Goal: Task Accomplishment & Management: Complete application form

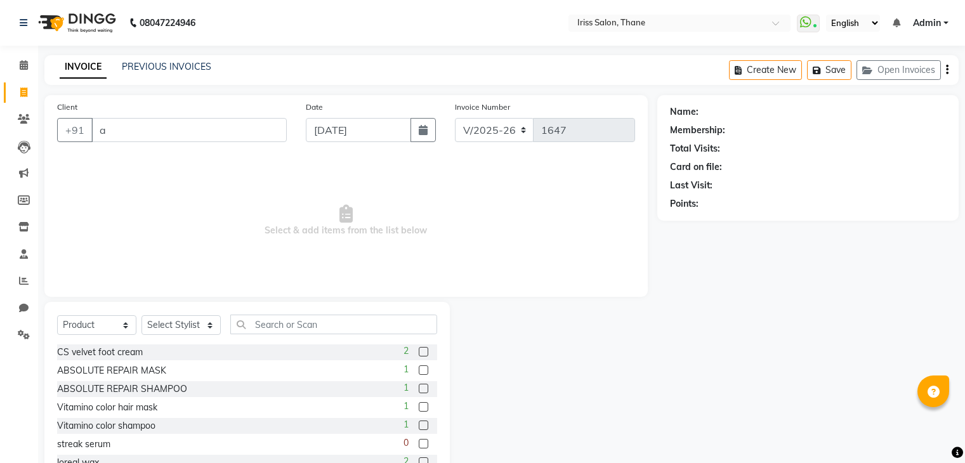
select select "7676"
select select "product"
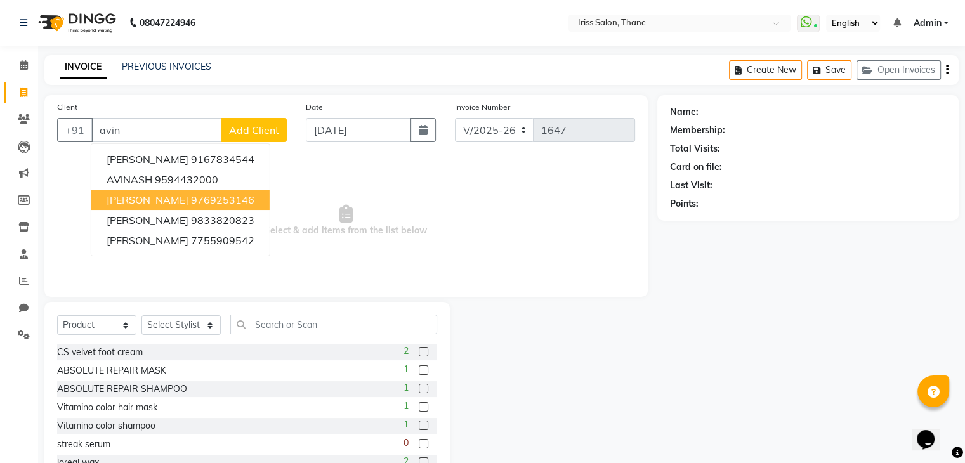
click at [126, 201] on span "[PERSON_NAME]" at bounding box center [148, 199] width 82 height 13
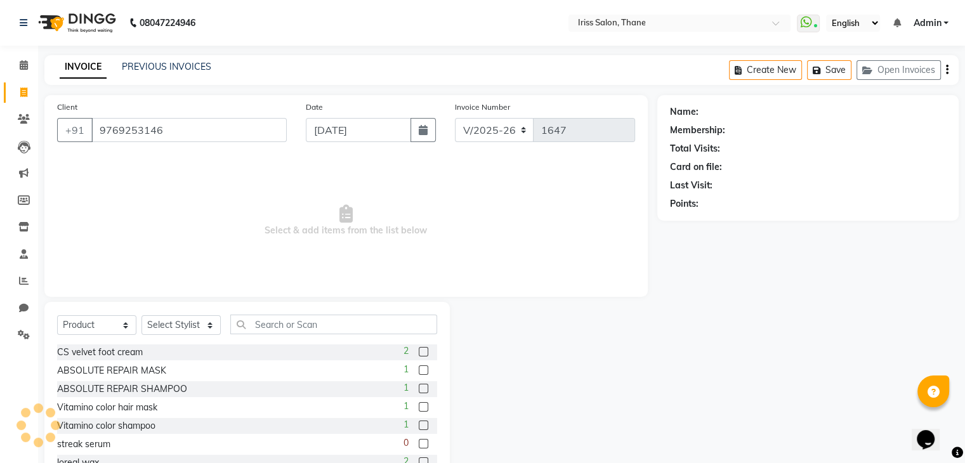
type input "9769253146"
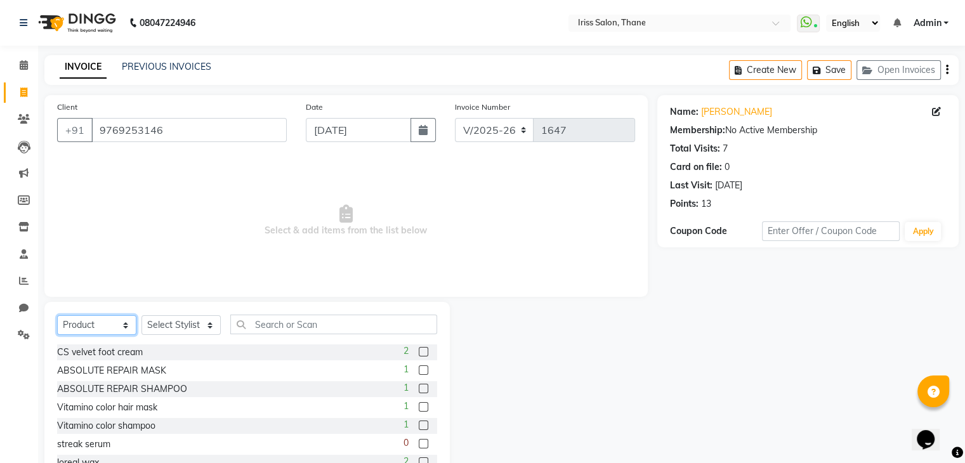
click at [126, 327] on select "Select Service Product Membership Package Voucher Prepaid Gift Card" at bounding box center [96, 325] width 79 height 20
select select "service"
click at [57, 316] on select "Select Service Product Membership Package Voucher Prepaid Gift Card" at bounding box center [96, 325] width 79 height 20
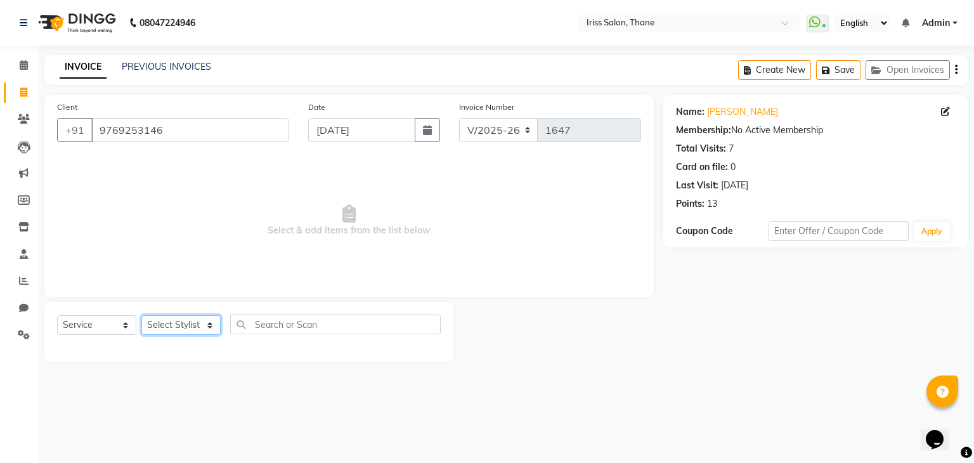
click at [210, 323] on select "Select Stylist Alzeem [PERSON_NAME] [PERSON_NAME] [PERSON_NAME] [PERSON_NAME] […" at bounding box center [180, 325] width 79 height 20
select select "67966"
click at [141, 316] on select "Select Stylist Alzeem [PERSON_NAME] [PERSON_NAME] [PERSON_NAME] [PERSON_NAME] […" at bounding box center [180, 325] width 79 height 20
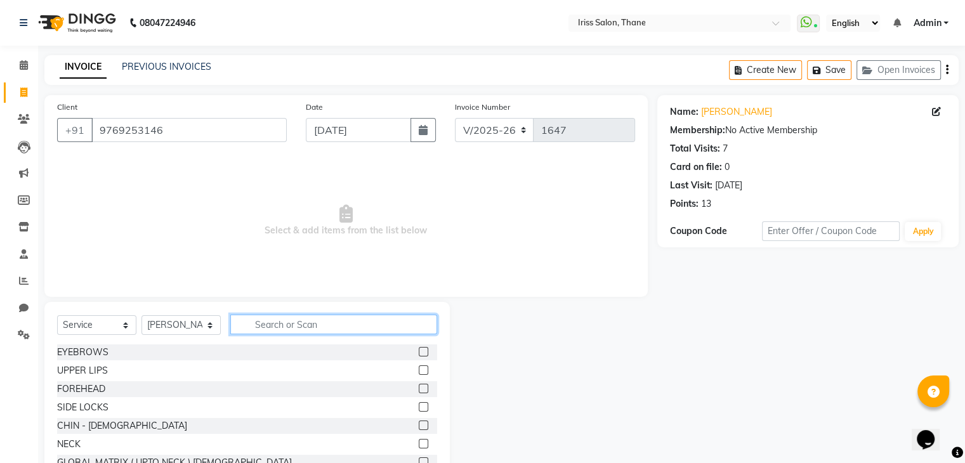
click at [255, 325] on input "text" at bounding box center [333, 325] width 207 height 20
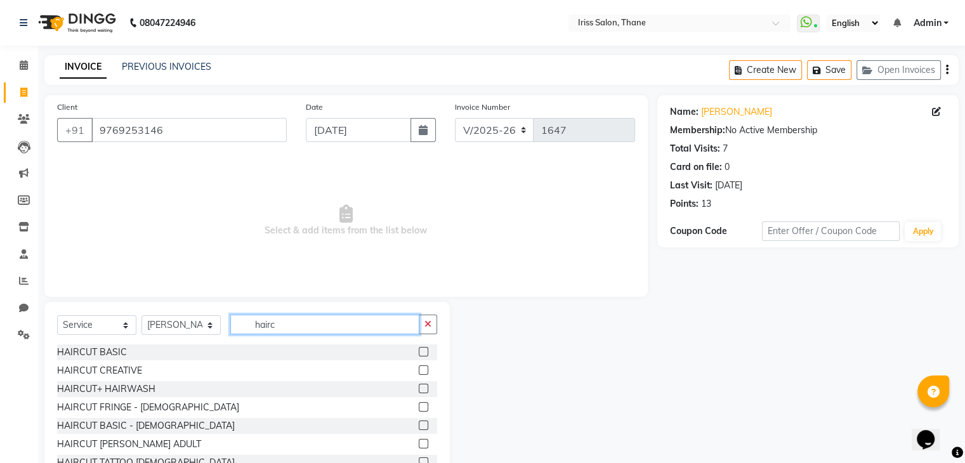
type input "hairc"
click at [419, 351] on label at bounding box center [424, 352] width 10 height 10
click at [419, 351] on input "checkbox" at bounding box center [423, 352] width 8 height 8
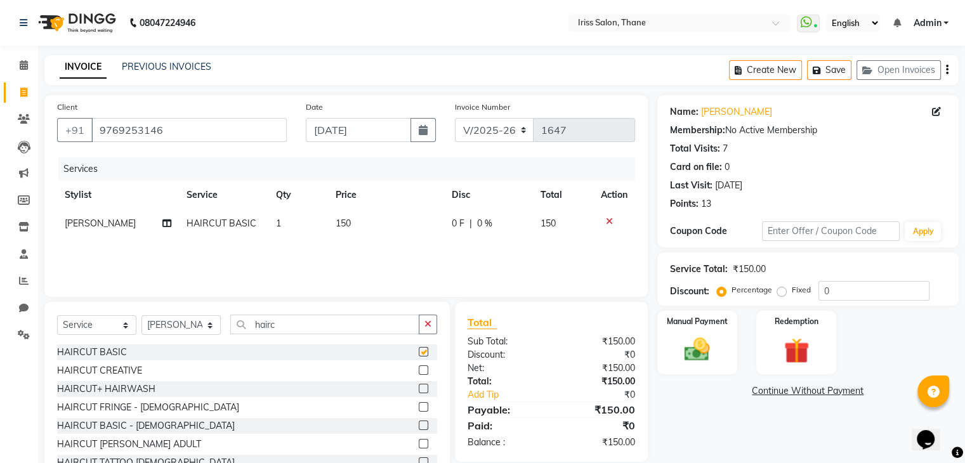
checkbox input "false"
click at [299, 320] on input "hairc" at bounding box center [324, 325] width 189 height 20
type input "h"
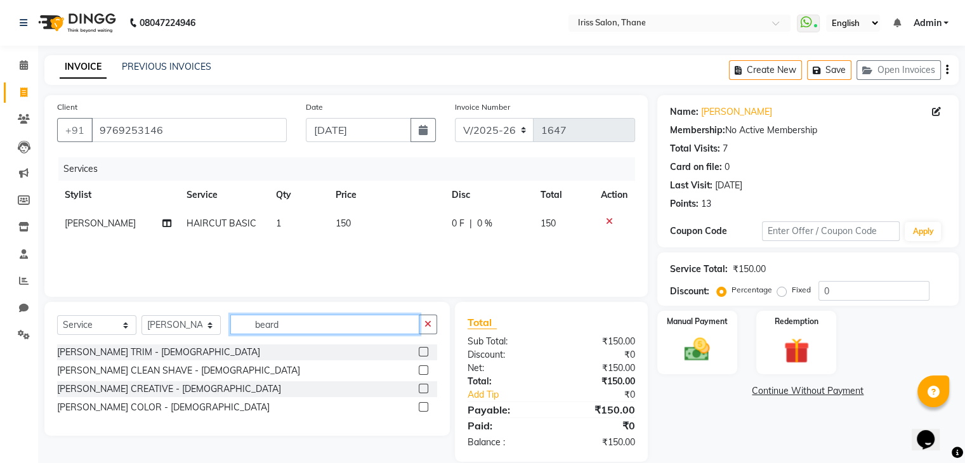
type input "beard"
click at [424, 353] on label at bounding box center [424, 352] width 10 height 10
click at [424, 353] on input "checkbox" at bounding box center [423, 352] width 8 height 8
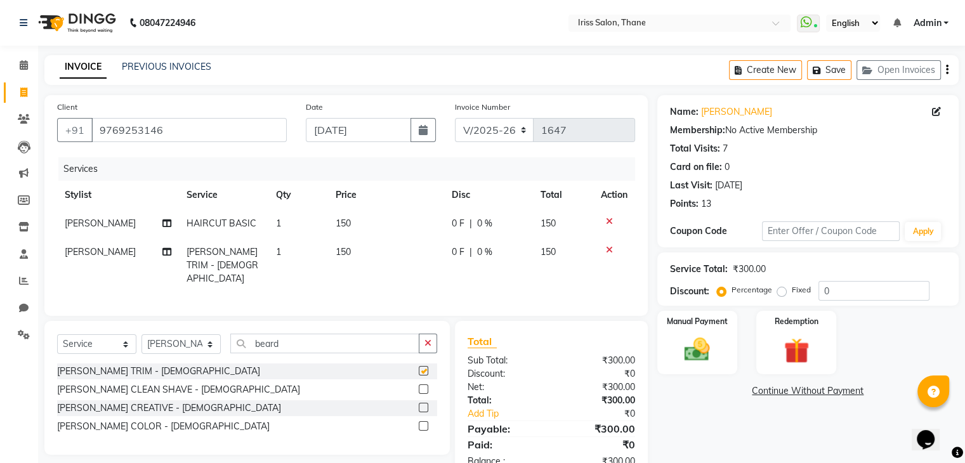
checkbox input "false"
click at [289, 343] on input "beard" at bounding box center [324, 344] width 189 height 20
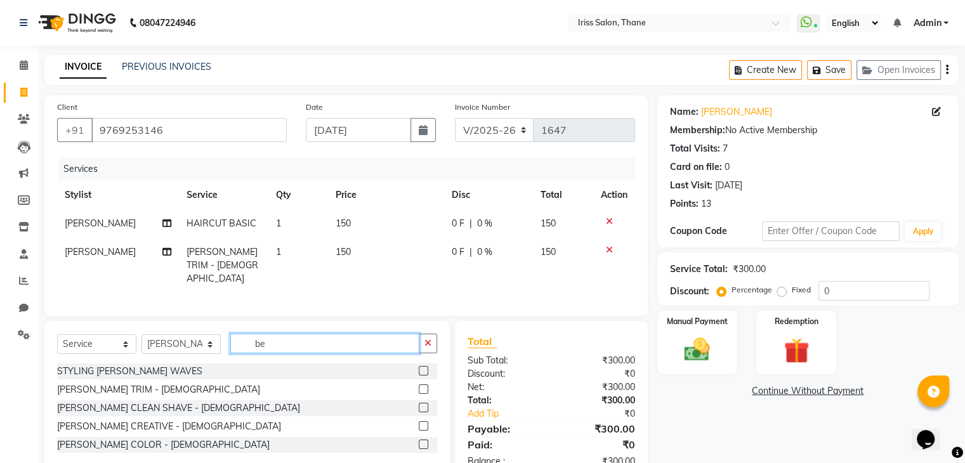
type input "b"
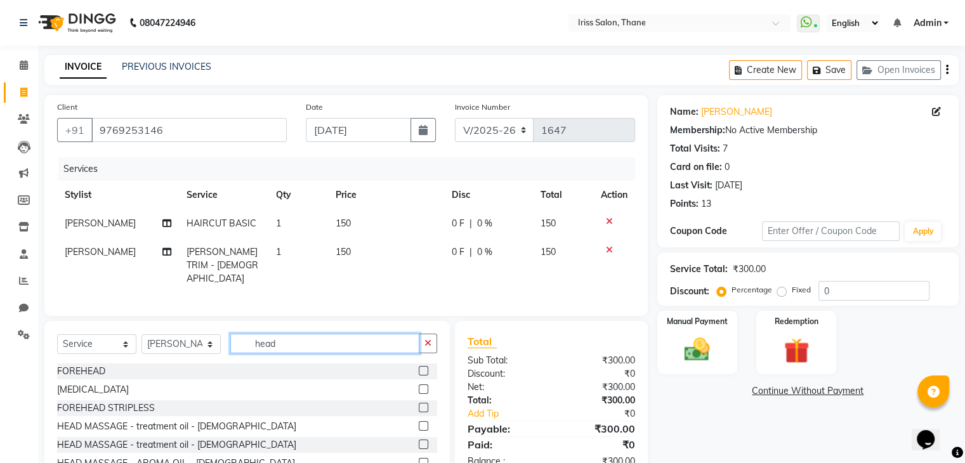
type input "head"
click at [419, 441] on label at bounding box center [424, 445] width 10 height 10
click at [419, 441] on input "checkbox" at bounding box center [423, 445] width 8 height 8
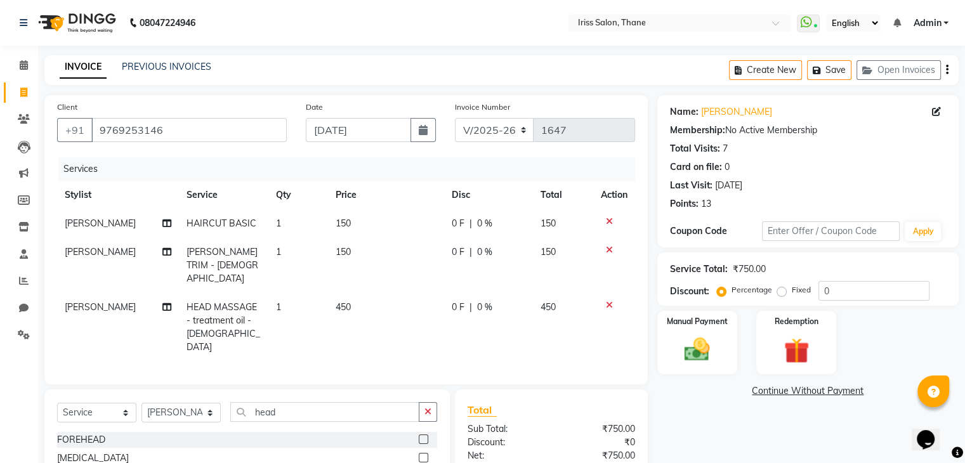
checkbox input "false"
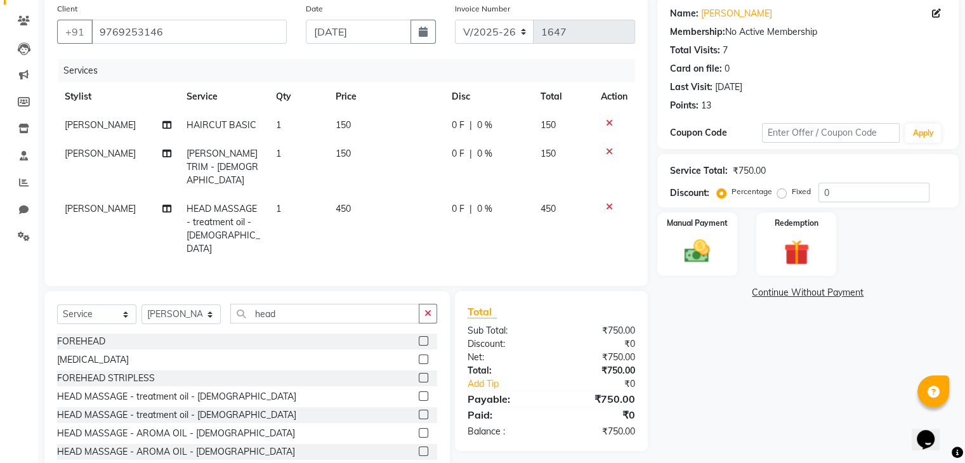
scroll to position [99, 0]
click at [419, 446] on label at bounding box center [424, 451] width 10 height 10
click at [419, 447] on input "checkbox" at bounding box center [423, 451] width 8 height 8
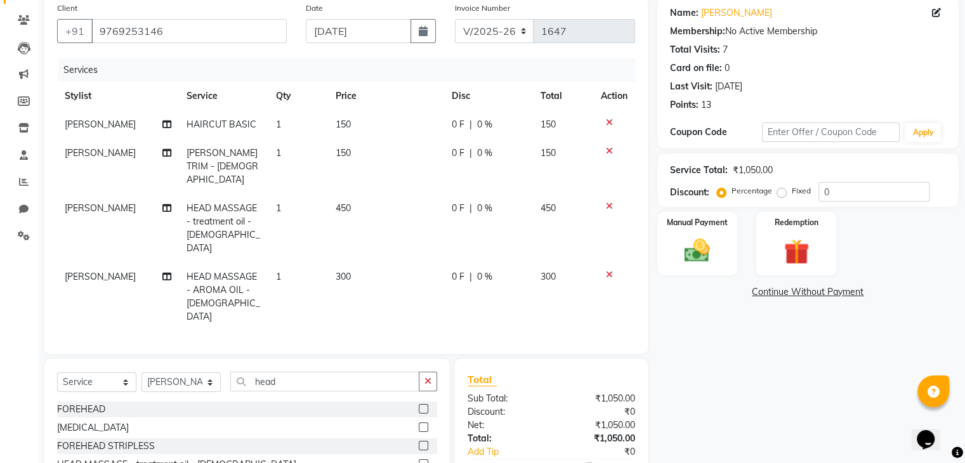
checkbox input "false"
click at [607, 202] on icon at bounding box center [609, 206] width 7 height 9
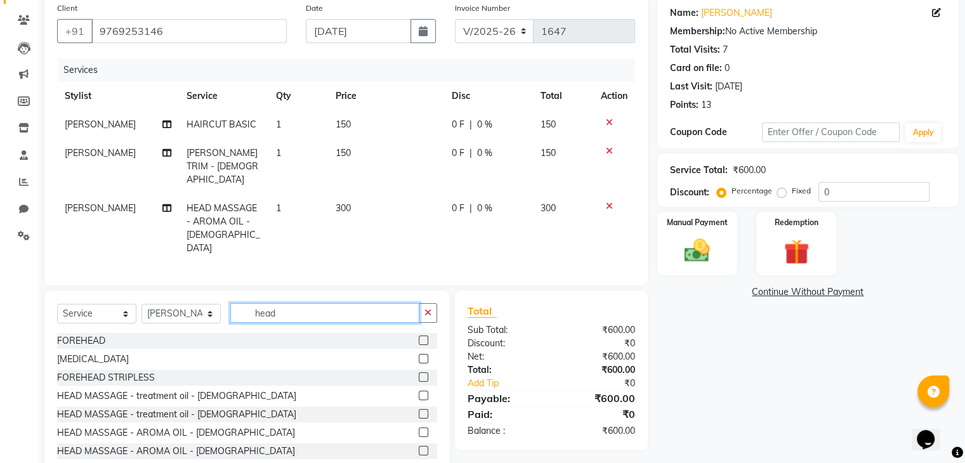
click at [284, 303] on input "head" at bounding box center [324, 313] width 189 height 20
type input "h"
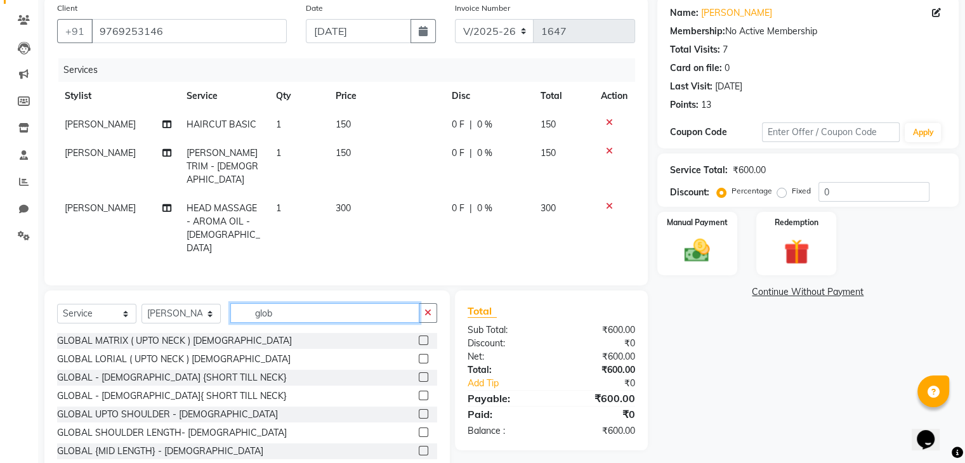
type input "glob"
click at [419, 336] on label at bounding box center [424, 341] width 10 height 10
click at [419, 337] on input "checkbox" at bounding box center [423, 341] width 8 height 8
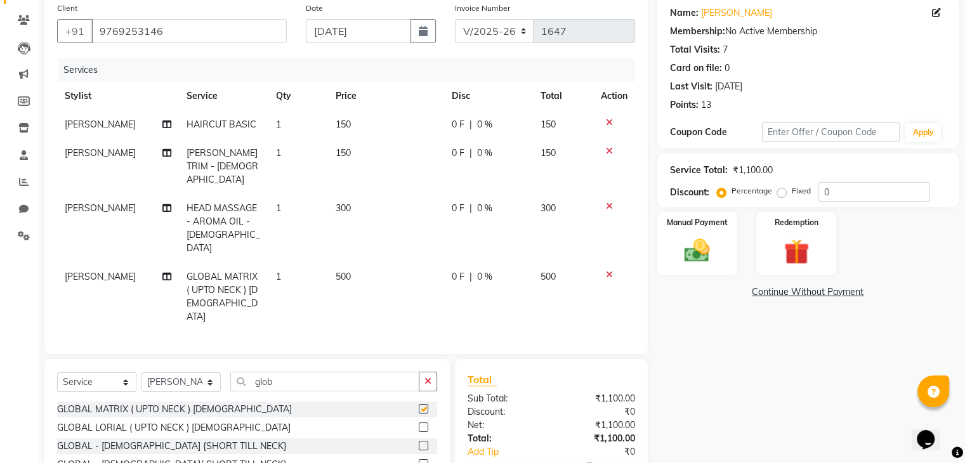
checkbox input "false"
click at [608, 202] on icon at bounding box center [609, 206] width 7 height 9
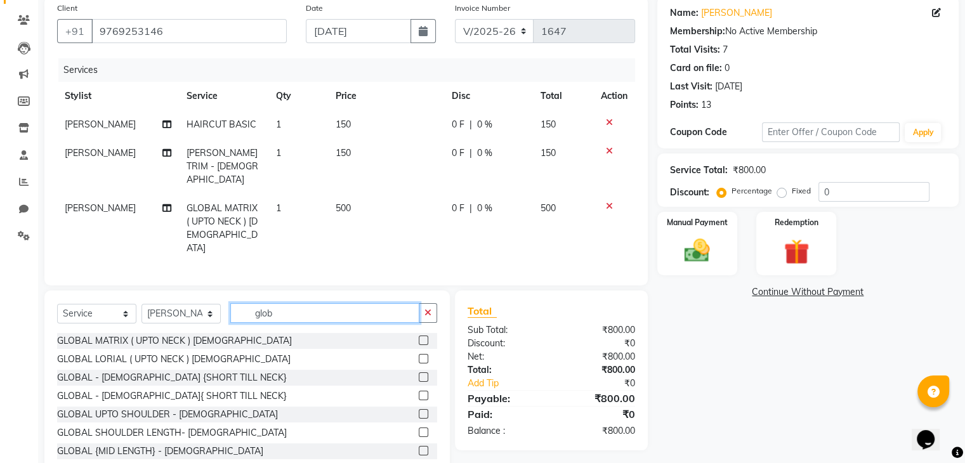
click at [288, 303] on input "glob" at bounding box center [324, 313] width 189 height 20
type input "g"
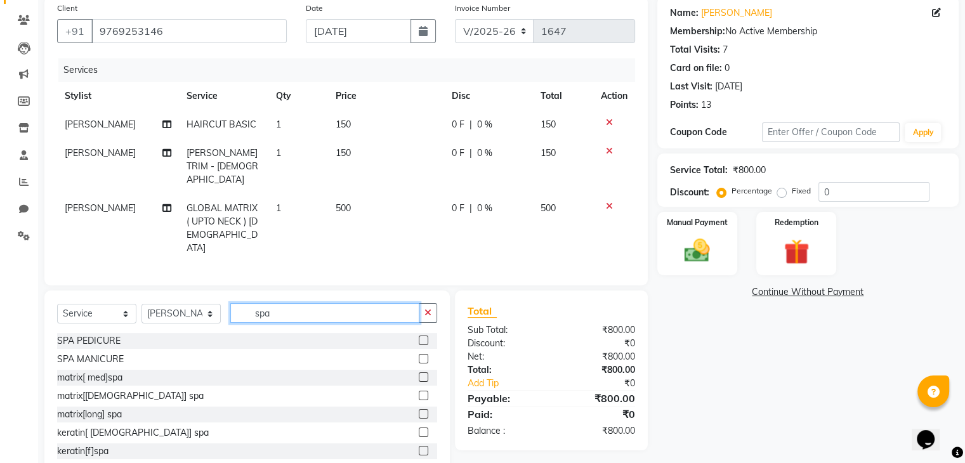
scroll to position [116, 0]
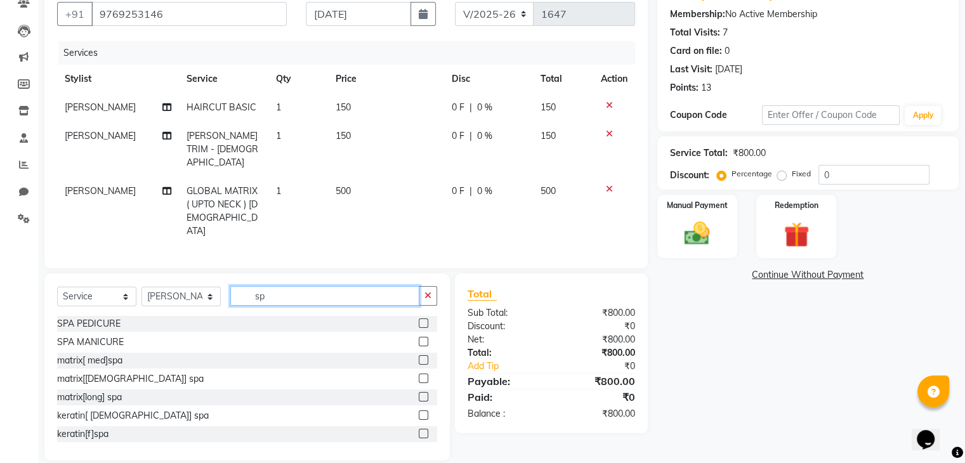
type input "s"
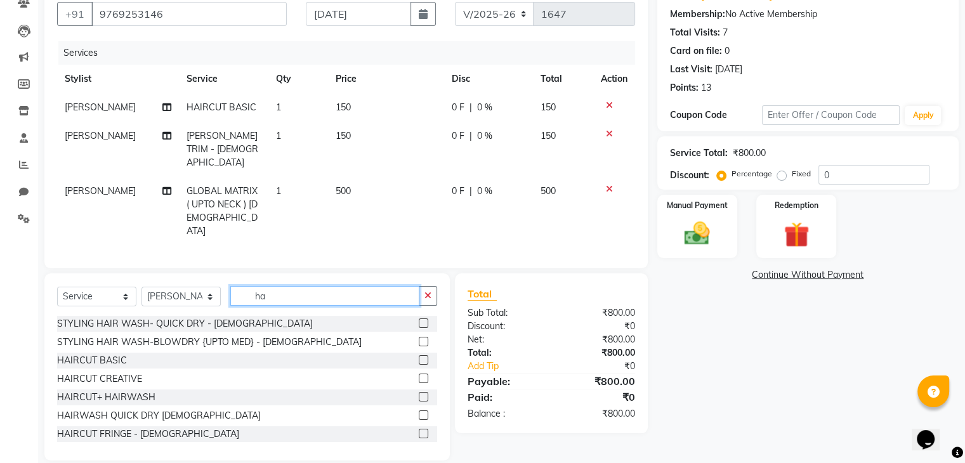
type input "h"
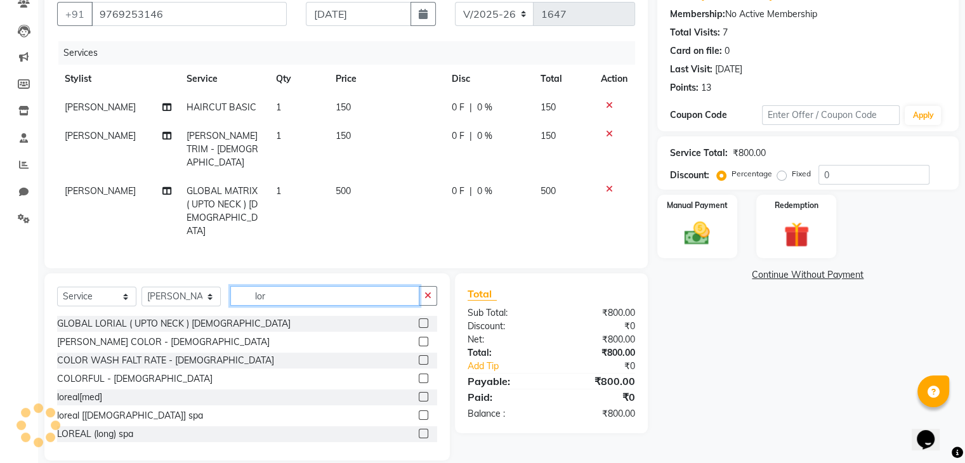
type input "lor"
click at [419, 410] on label at bounding box center [424, 415] width 10 height 10
click at [419, 412] on input "checkbox" at bounding box center [423, 416] width 8 height 8
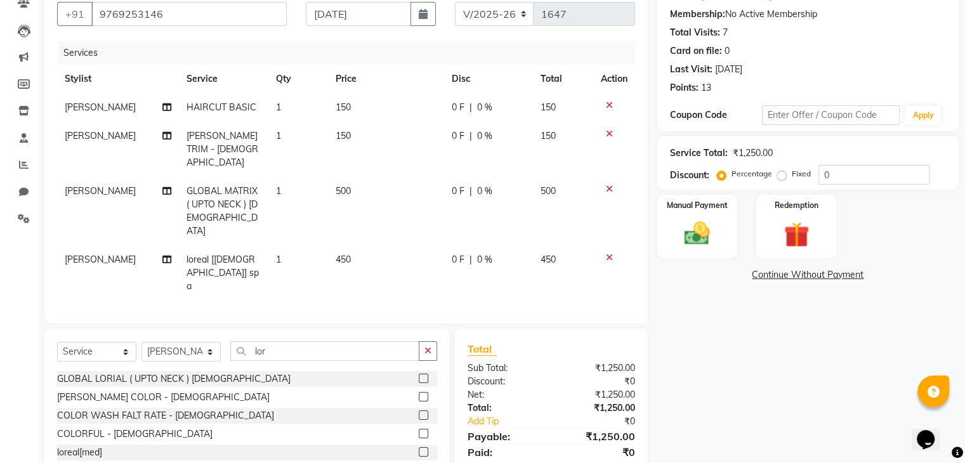
click at [419, 462] on label at bounding box center [424, 471] width 10 height 10
click at [419, 462] on input "checkbox" at bounding box center [423, 471] width 8 height 8
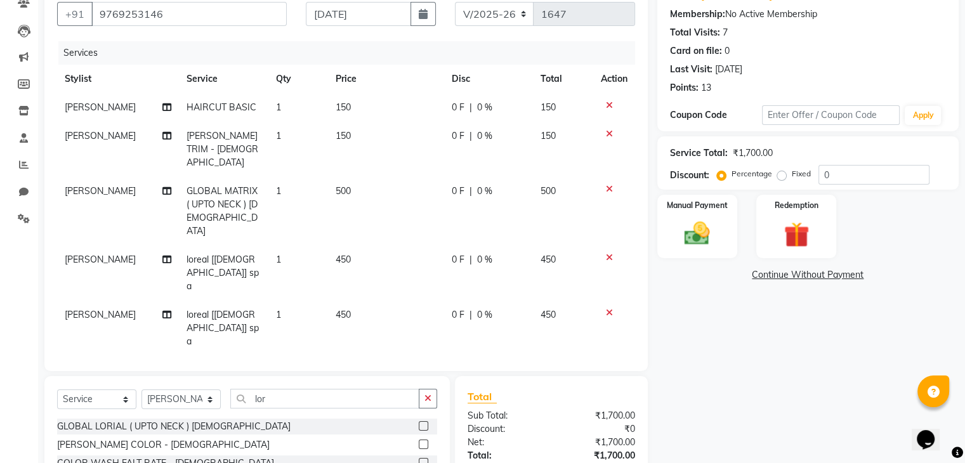
checkbox input "false"
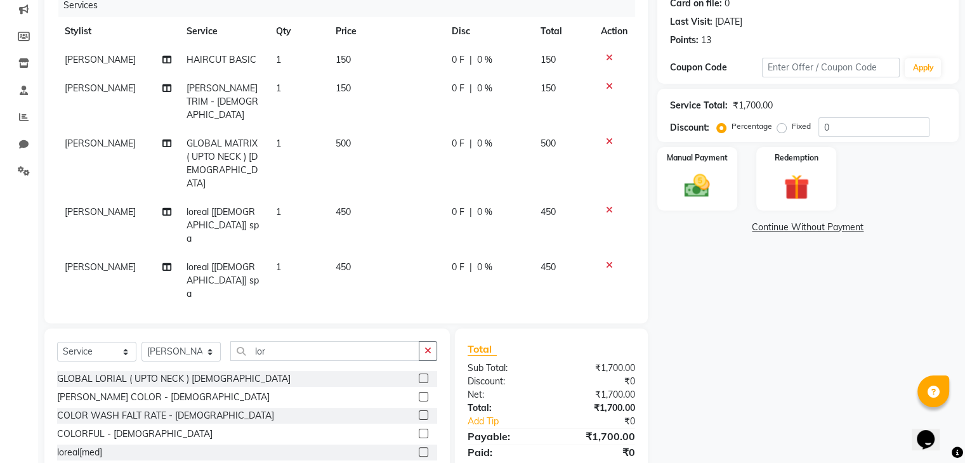
scroll to position [163, 0]
click at [608, 261] on icon at bounding box center [609, 265] width 7 height 9
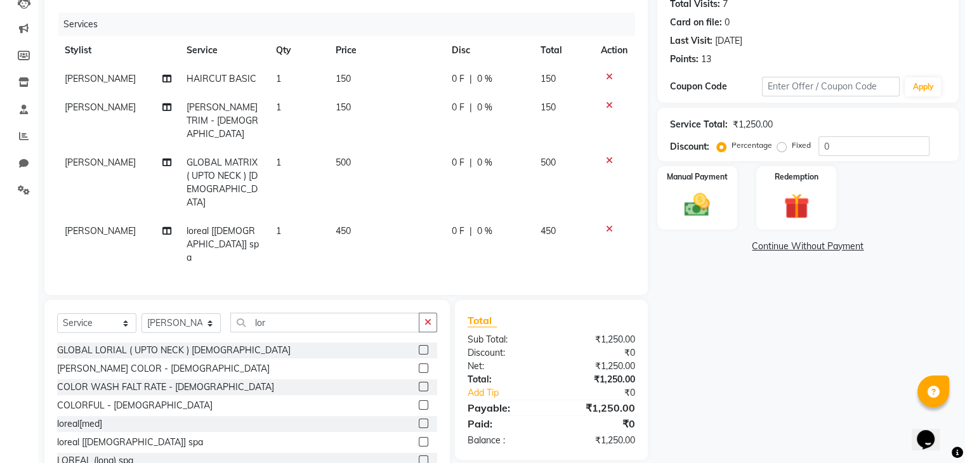
click at [355, 217] on td "450" at bounding box center [386, 244] width 116 height 55
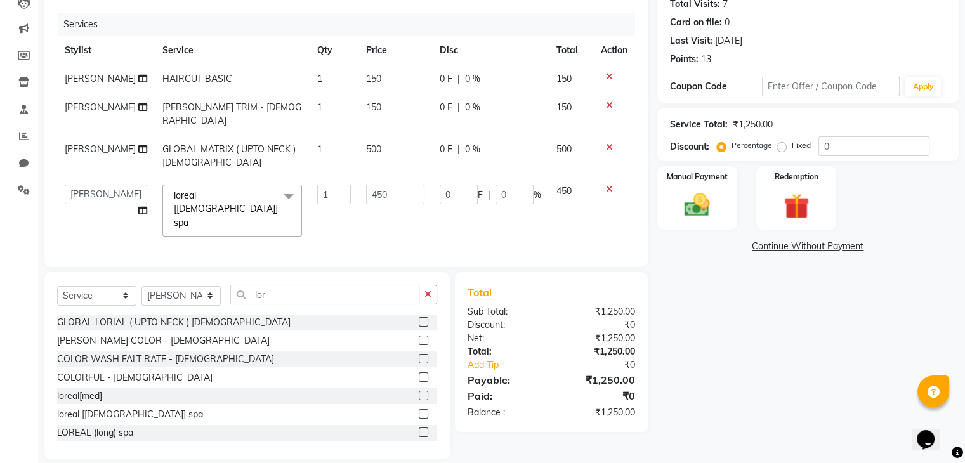
scroll to position [163, 0]
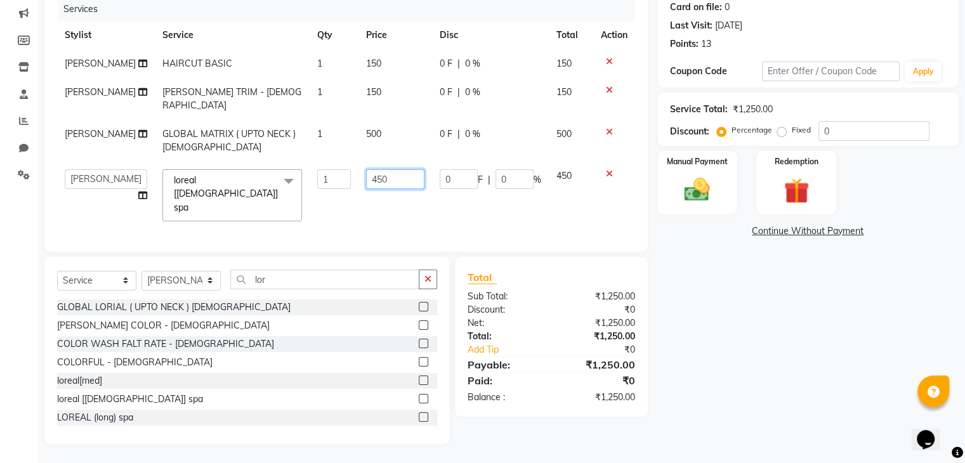
click at [388, 189] on input "450" at bounding box center [395, 179] width 58 height 20
type input "4"
type input "500"
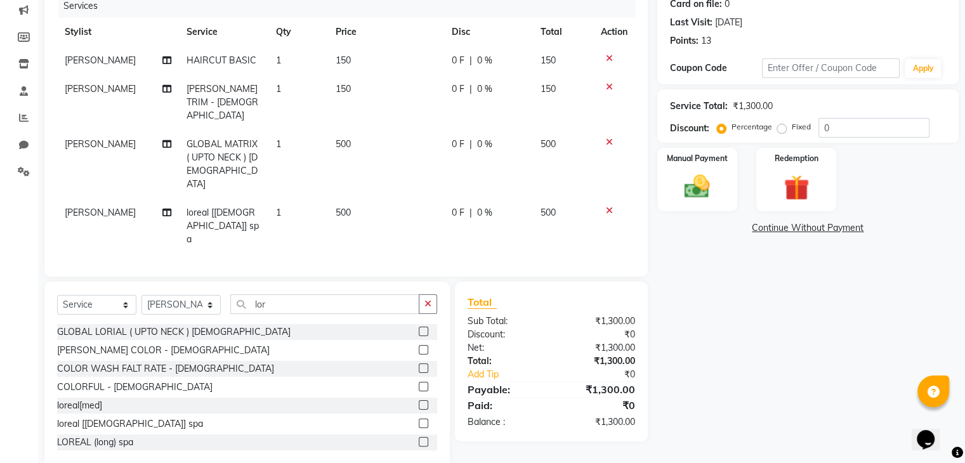
scroll to position [145, 0]
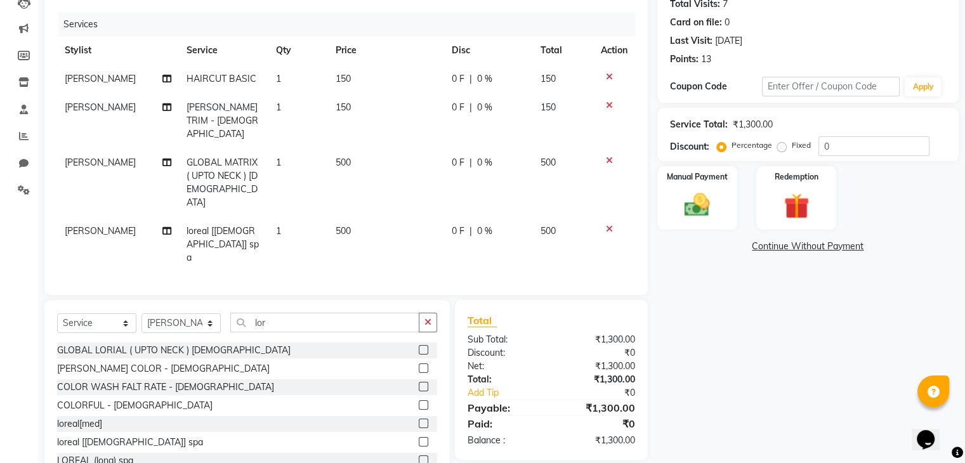
click at [650, 202] on div "Manual Payment Redemption" at bounding box center [808, 197] width 320 height 63
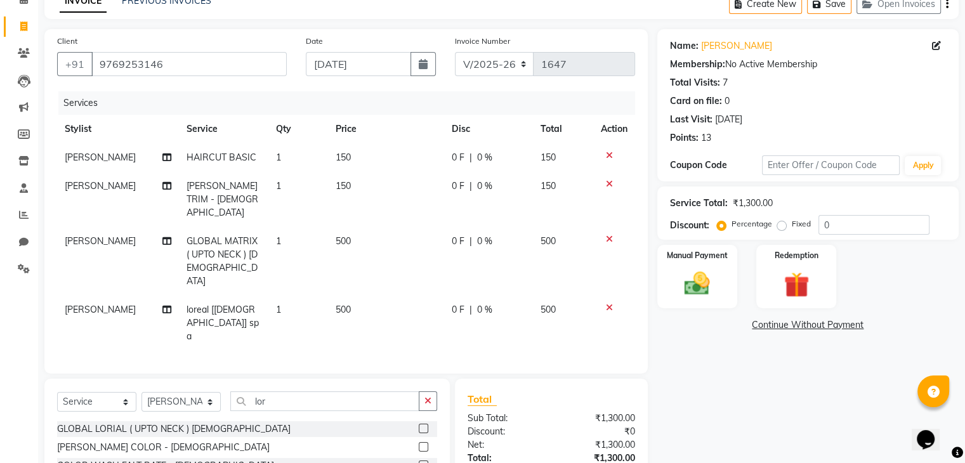
scroll to position [61, 0]
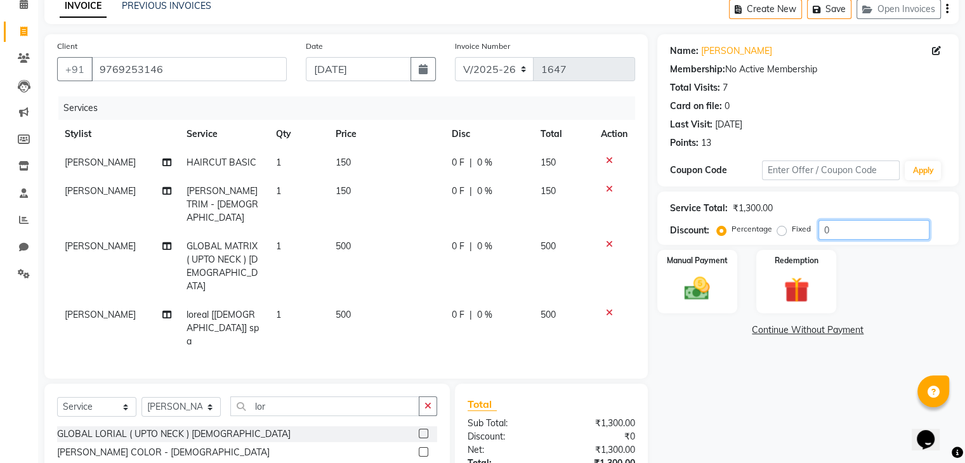
click at [831, 230] on input "0" at bounding box center [873, 230] width 111 height 20
type input "10"
click at [697, 296] on img at bounding box center [697, 289] width 42 height 30
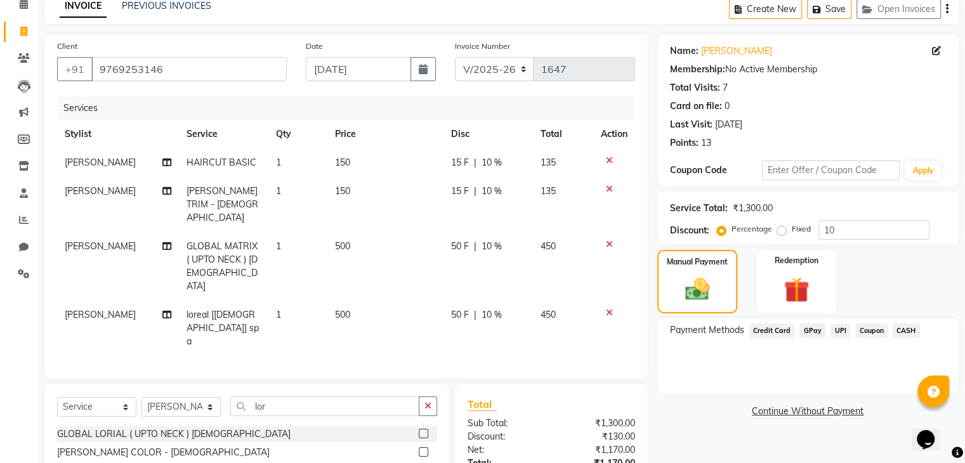
click at [837, 331] on span "UPI" at bounding box center [840, 330] width 20 height 15
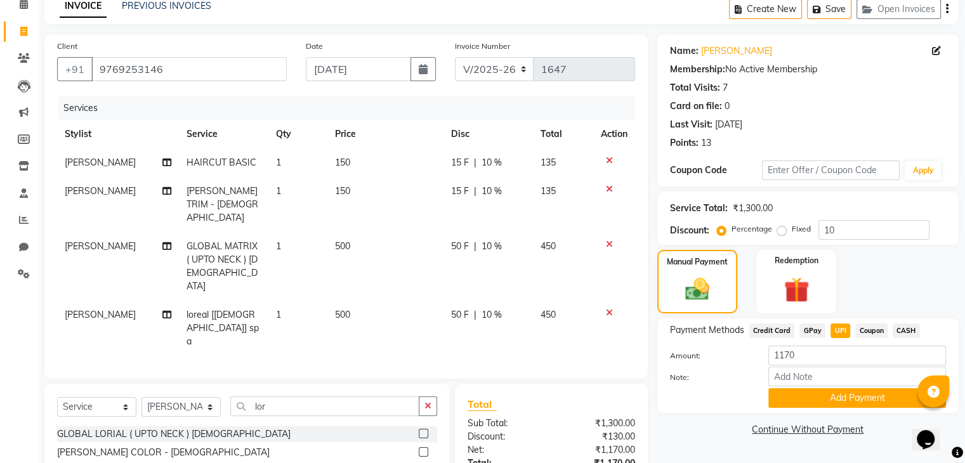
scroll to position [145, 0]
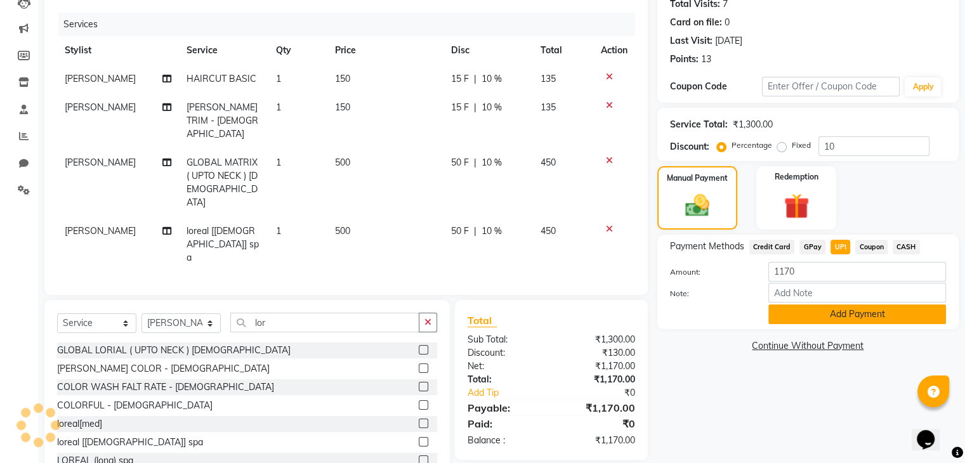
click at [843, 312] on button "Add Payment" at bounding box center [857, 314] width 178 height 20
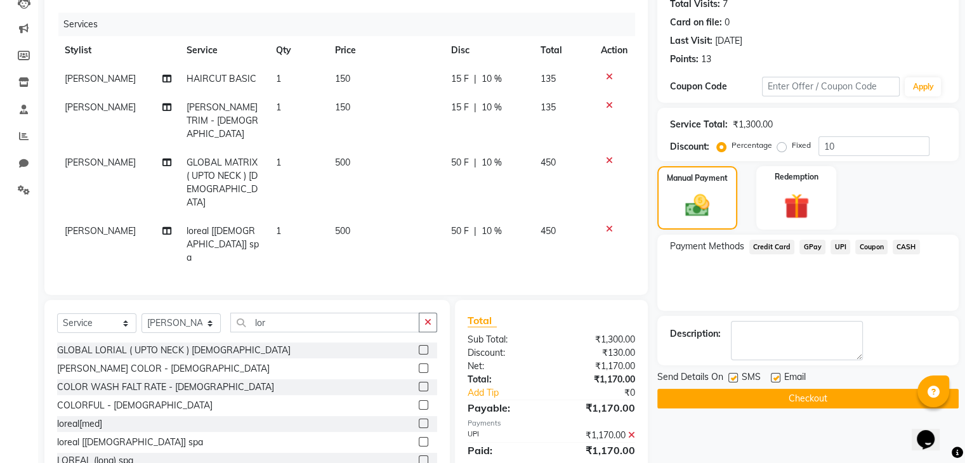
click at [798, 398] on button "Checkout" at bounding box center [807, 399] width 301 height 20
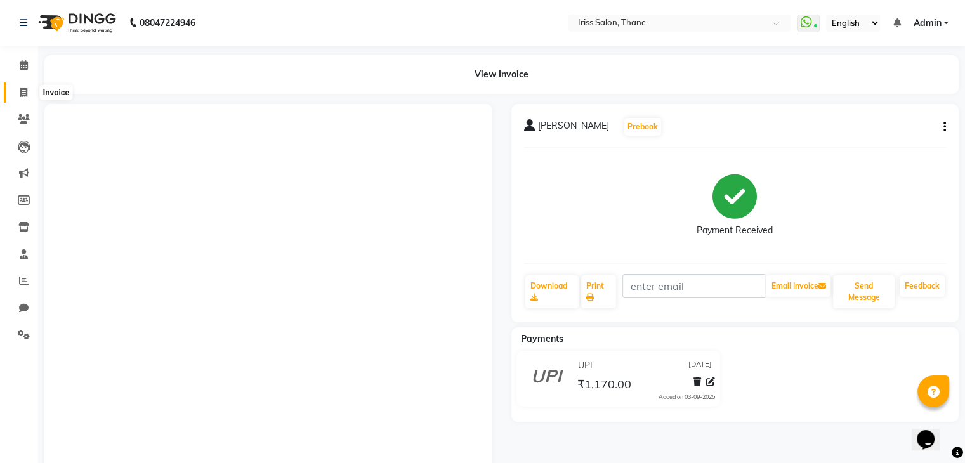
click at [22, 92] on icon at bounding box center [23, 93] width 7 height 10
select select "service"
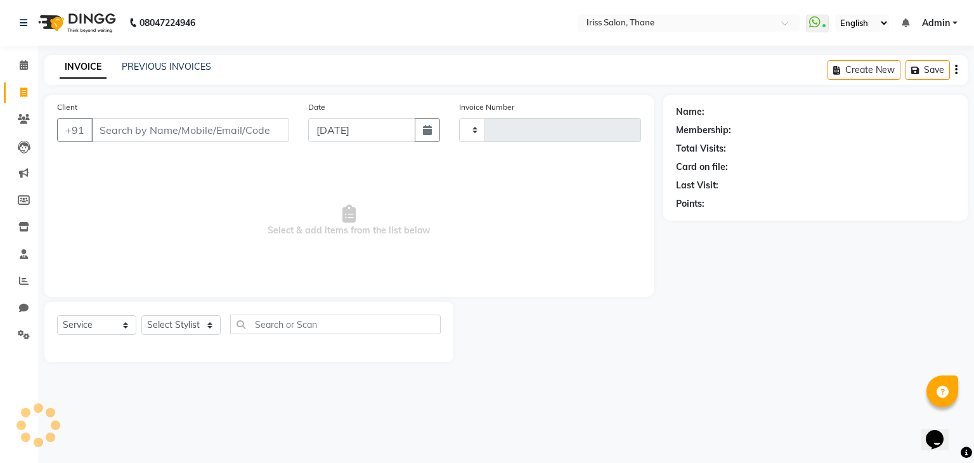
type input "1648"
select select "7676"
select select "product"
